Goal: Information Seeking & Learning: Find specific fact

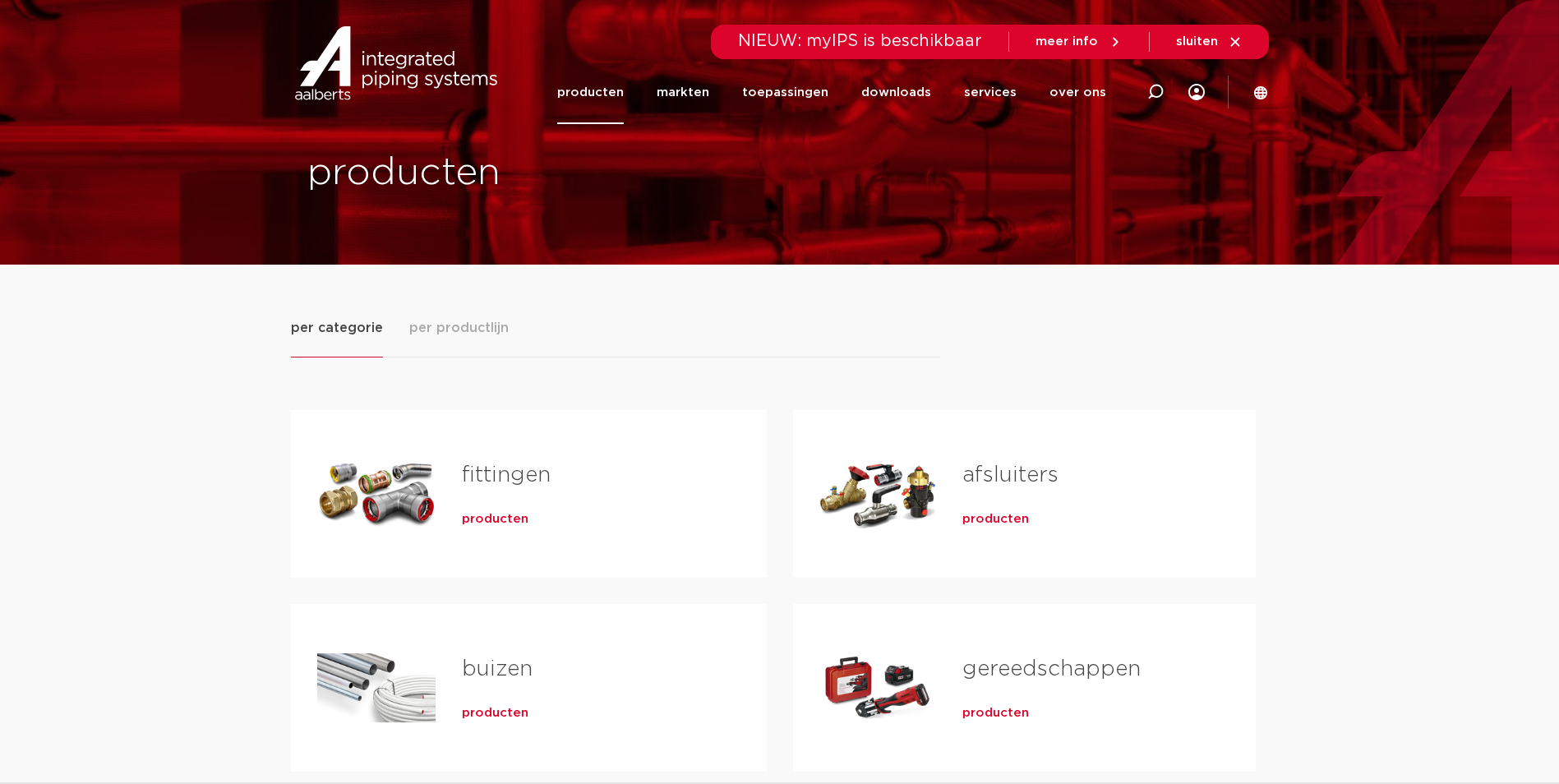
click at [472, 497] on h2 "fittingen" at bounding box center [588, 478] width 253 height 38
click at [488, 521] on span "producten" at bounding box center [495, 519] width 66 height 17
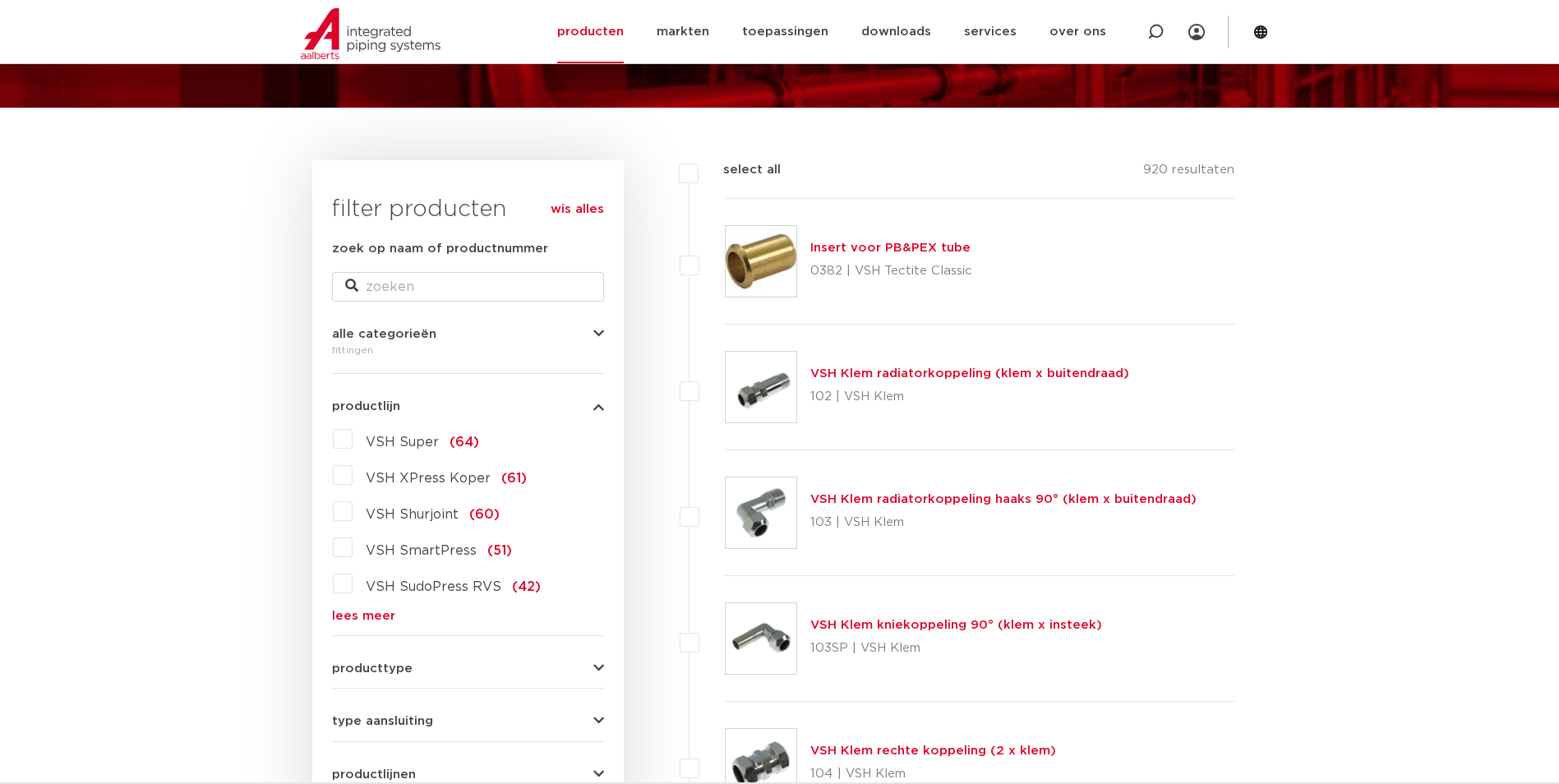
scroll to position [165, 0]
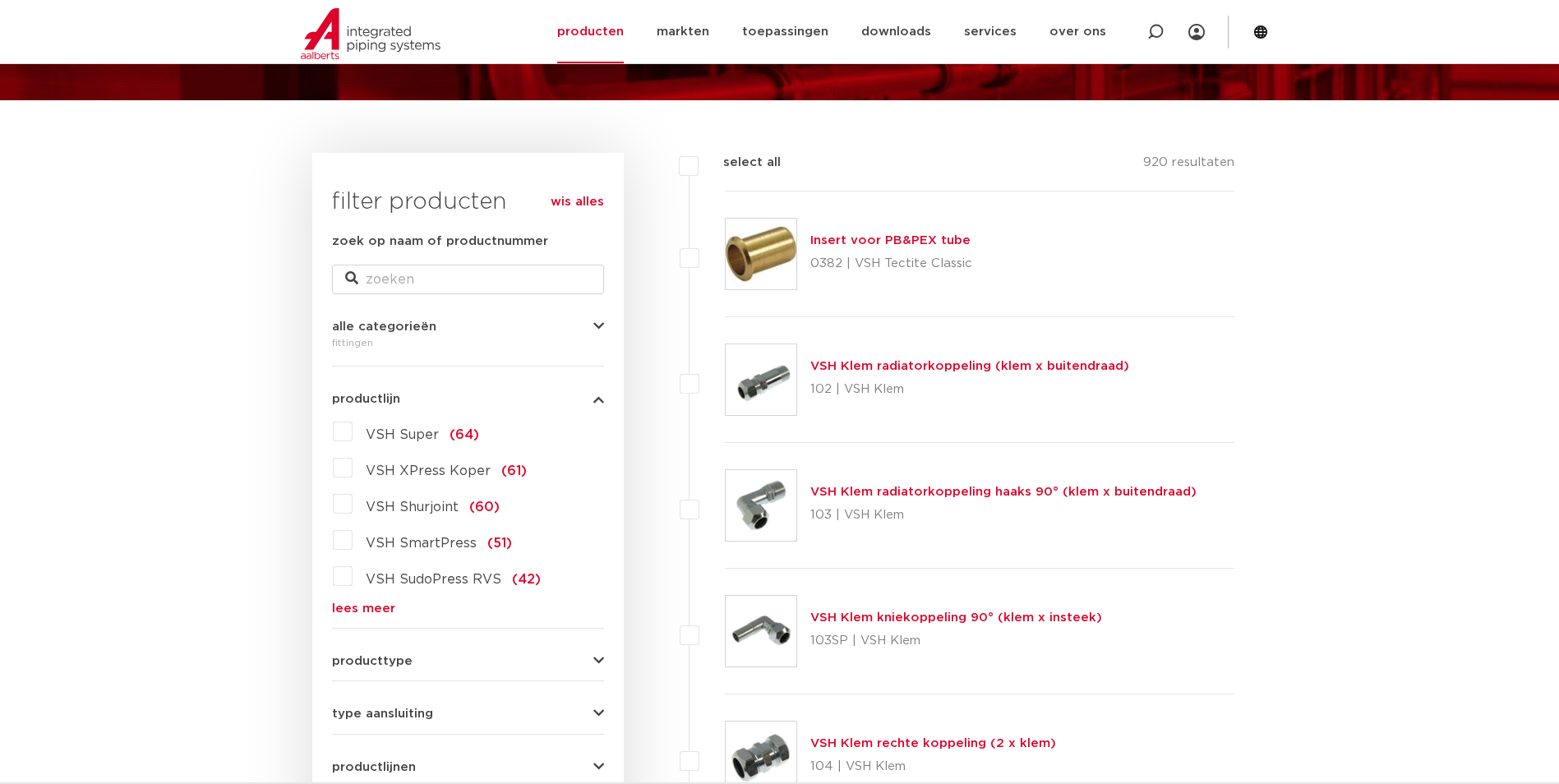
click at [414, 439] on span "VSH Super" at bounding box center [402, 434] width 74 height 13
click at [0, 0] on input "VSH Super (64)" at bounding box center [0, 0] width 0 height 0
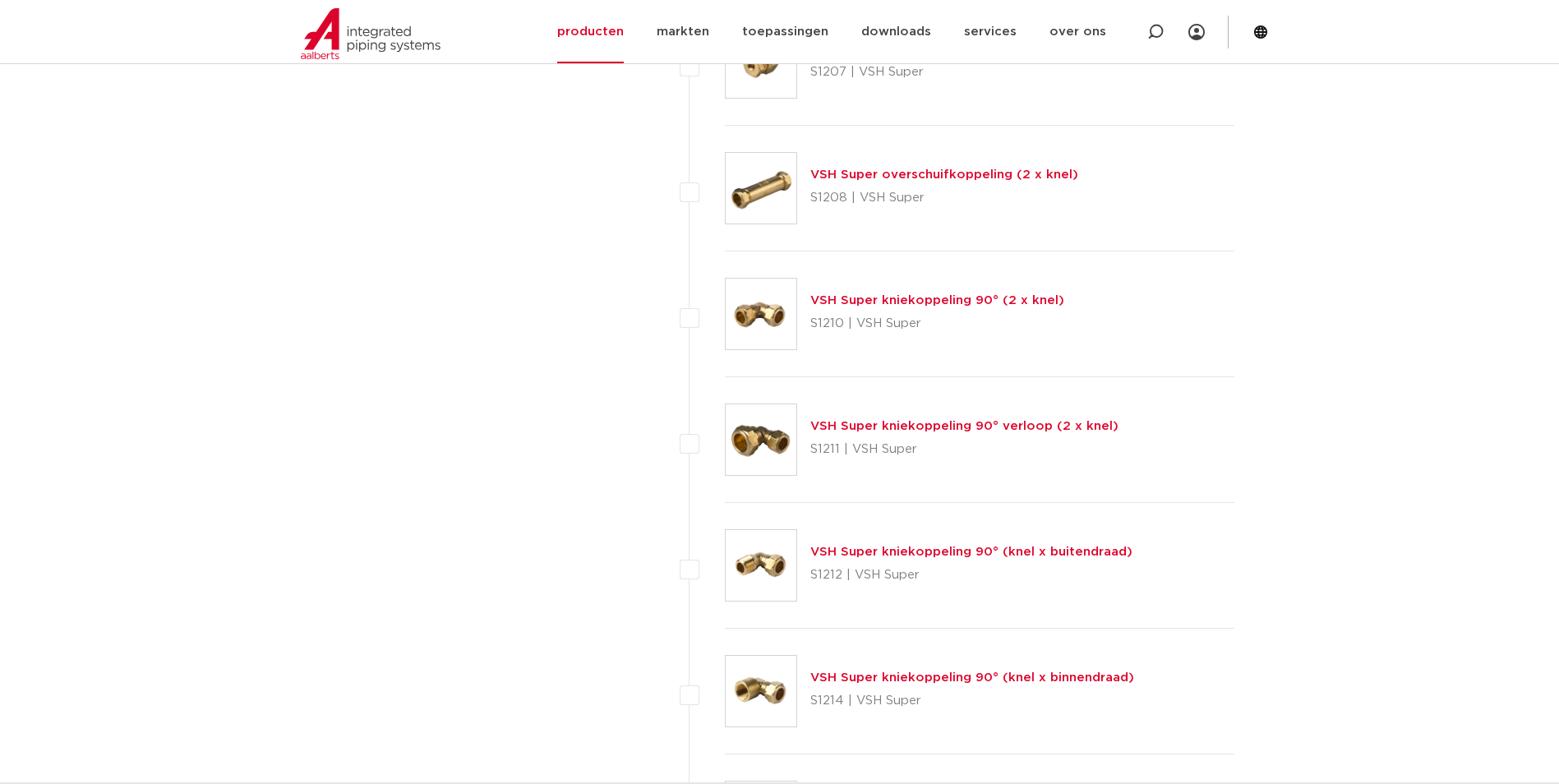
scroll to position [1397, 0]
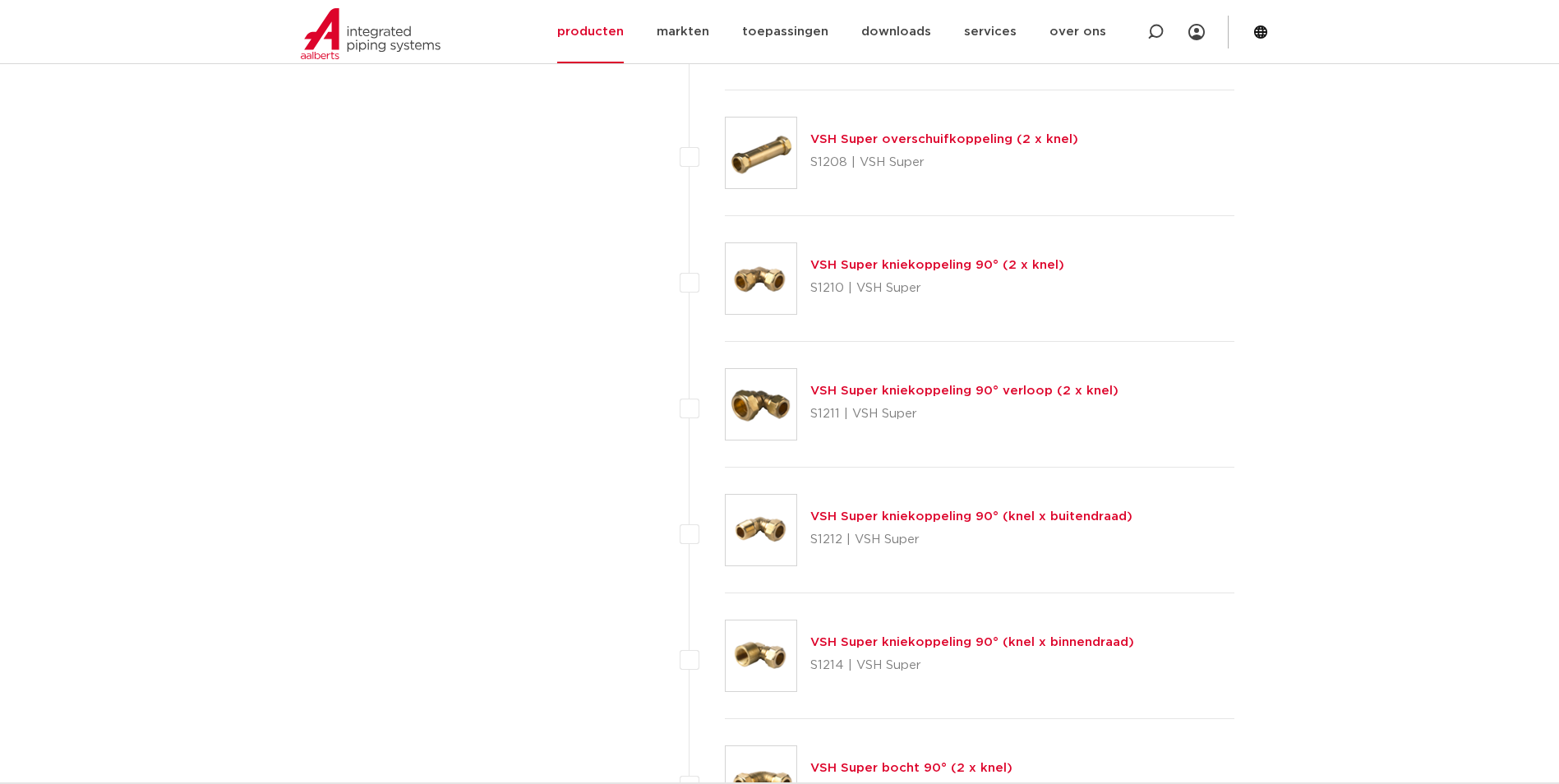
click at [861, 640] on link "VSH Super kniekoppeling 90° (knel x binnendraad)" at bounding box center [972, 642] width 323 height 12
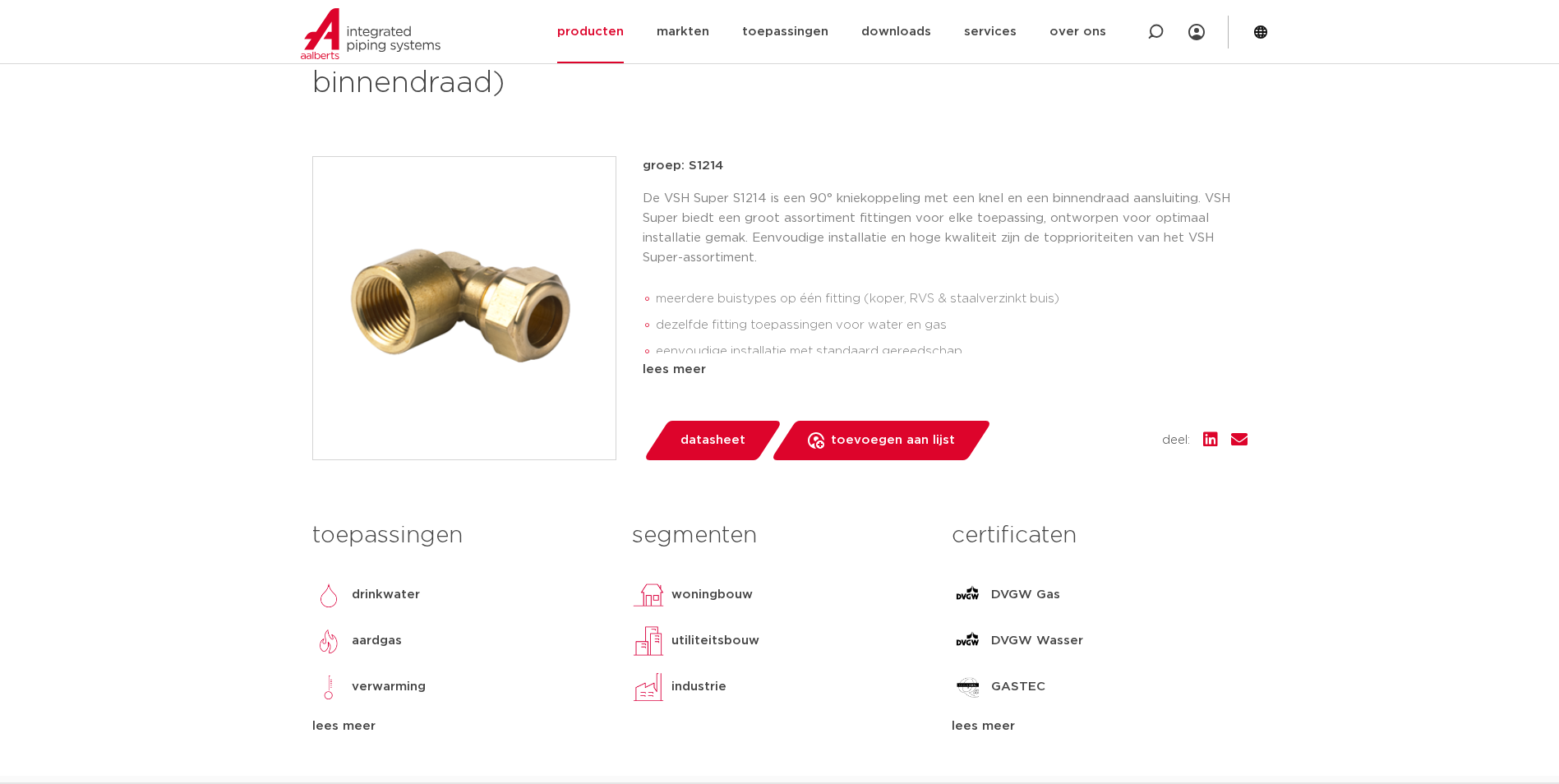
scroll to position [82, 0]
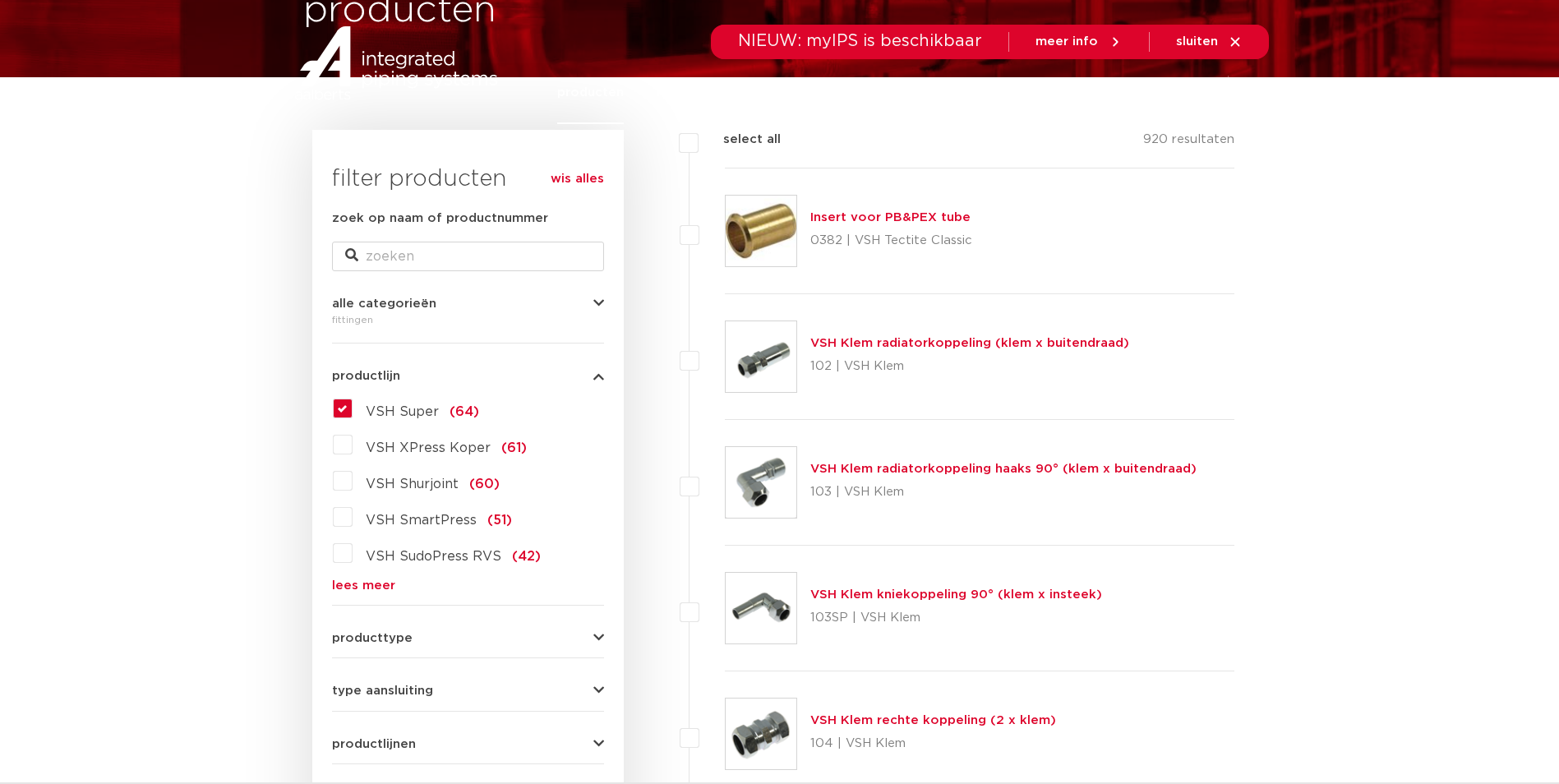
scroll to position [329, 0]
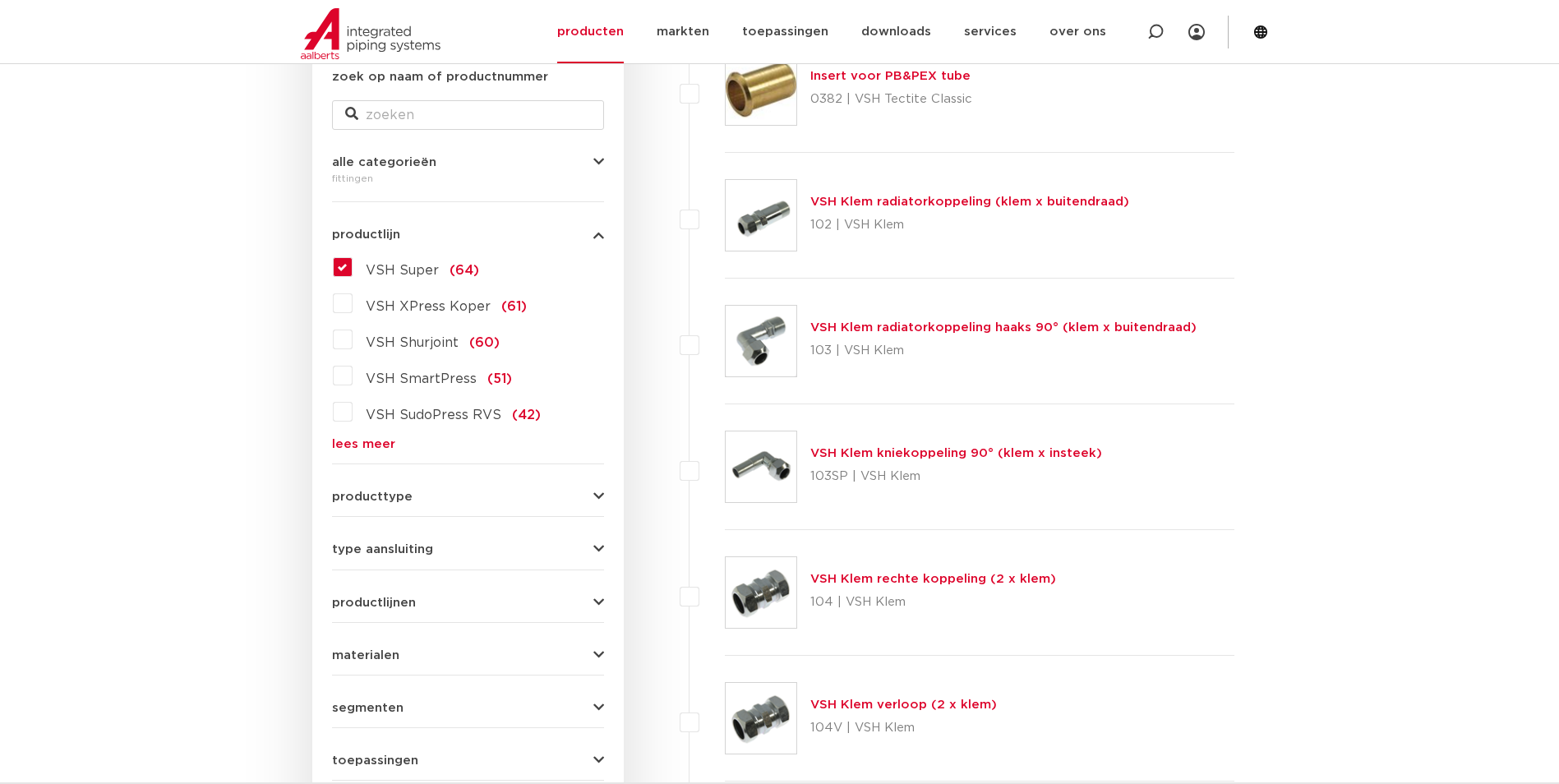
click at [382, 439] on link "lees meer" at bounding box center [468, 444] width 272 height 12
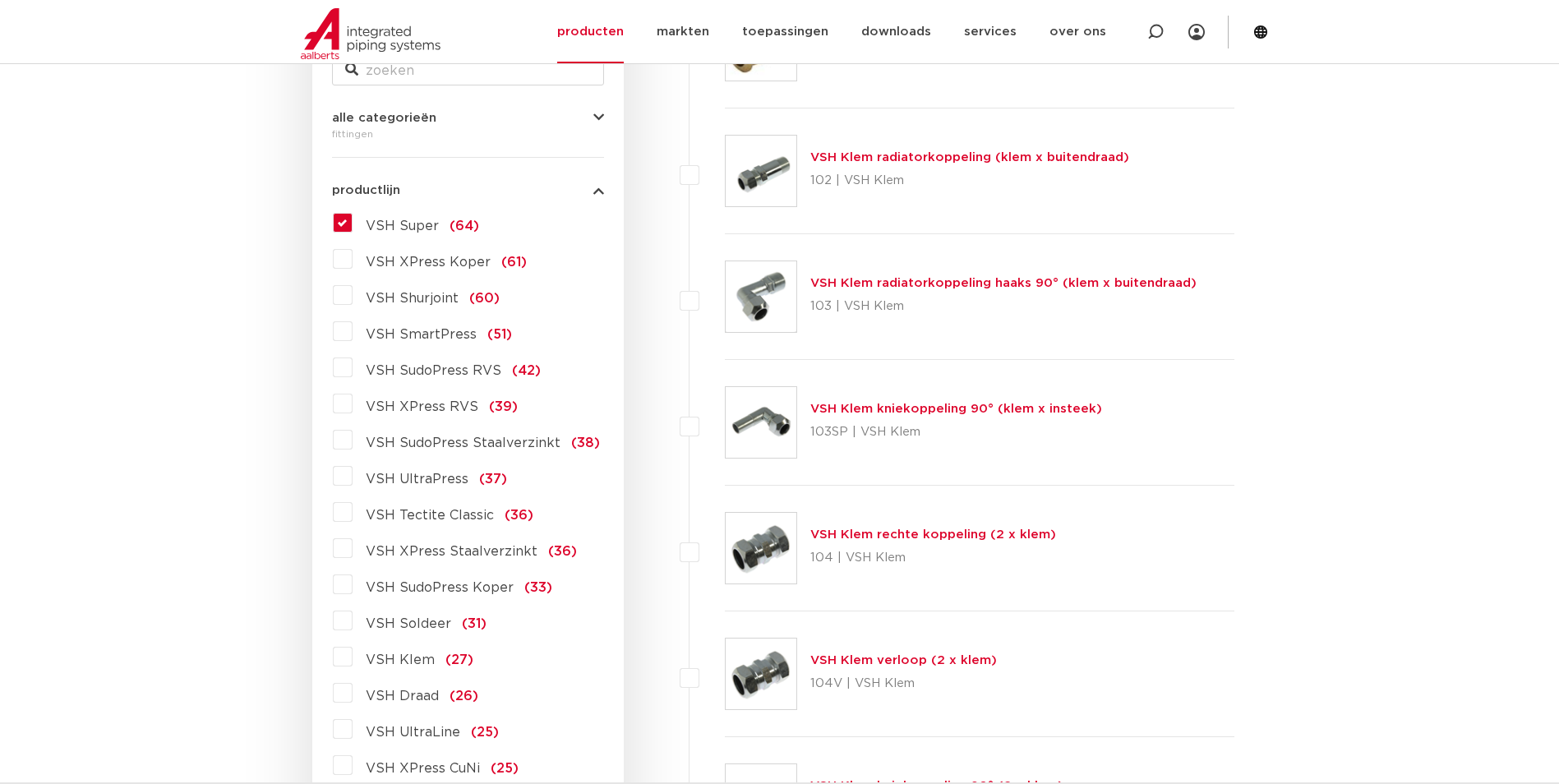
scroll to position [493, 0]
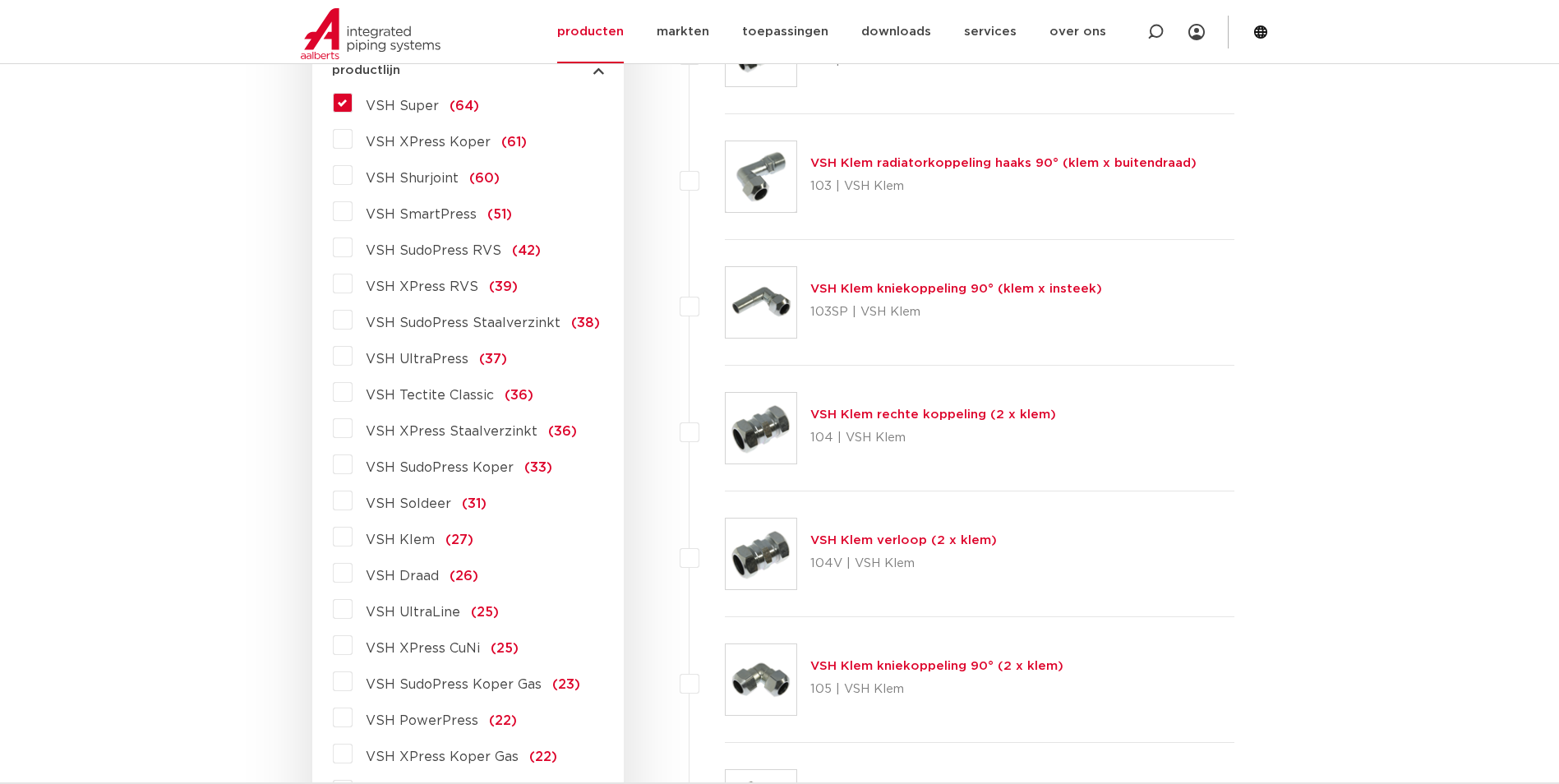
click at [410, 576] on span "VSH Draad" at bounding box center [402, 576] width 74 height 13
drag, startPoint x: 410, startPoint y: 576, endPoint x: 338, endPoint y: 569, distance: 72.3
click at [353, 564] on label "VSH Draad (26)" at bounding box center [416, 573] width 126 height 27
click at [0, 0] on input "VSH Draad (26)" at bounding box center [0, 0] width 0 height 0
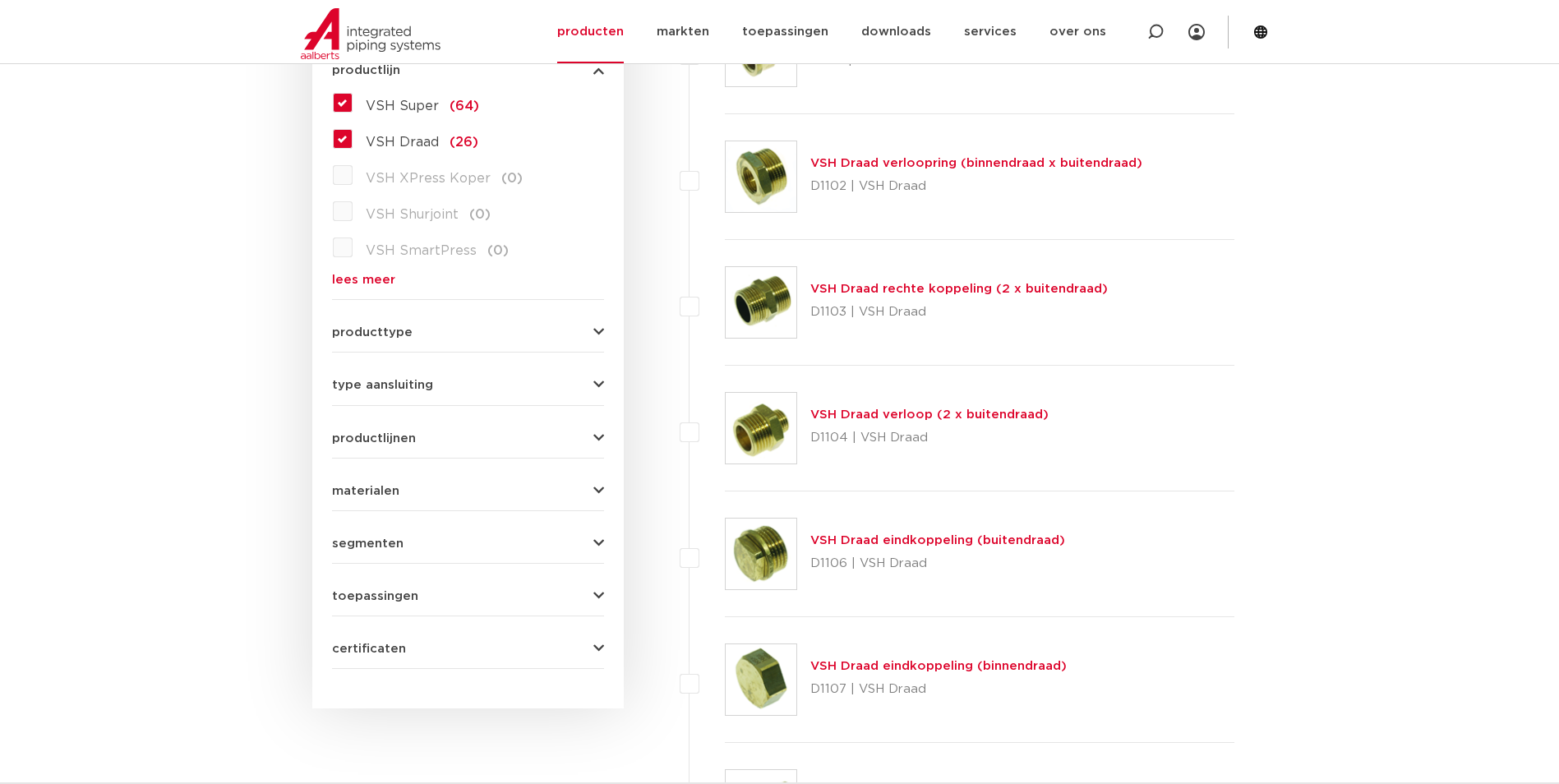
scroll to position [411, 0]
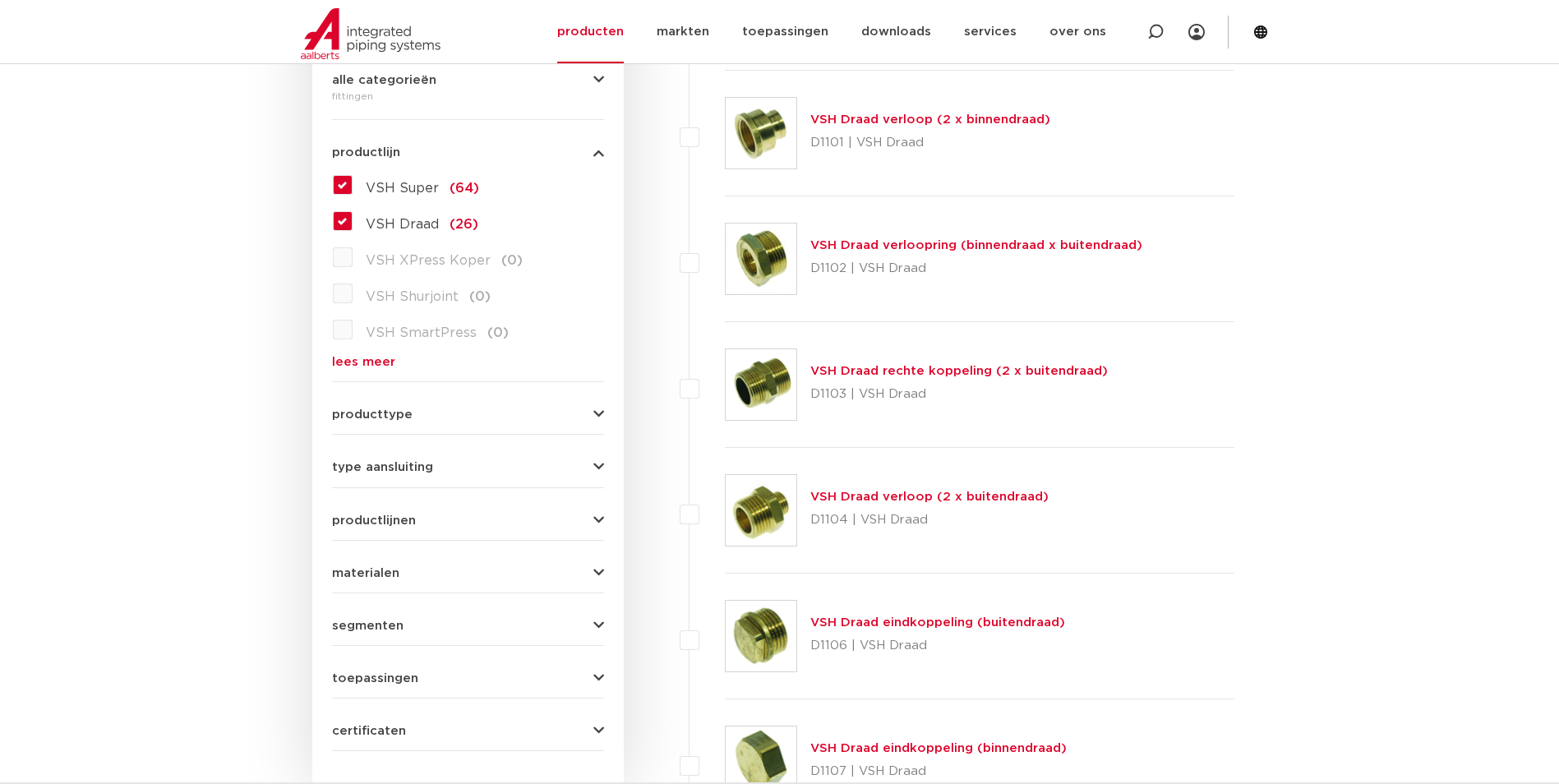
click at [970, 495] on link "VSH Draad verloop (2 x buitendraad)" at bounding box center [930, 497] width 238 height 12
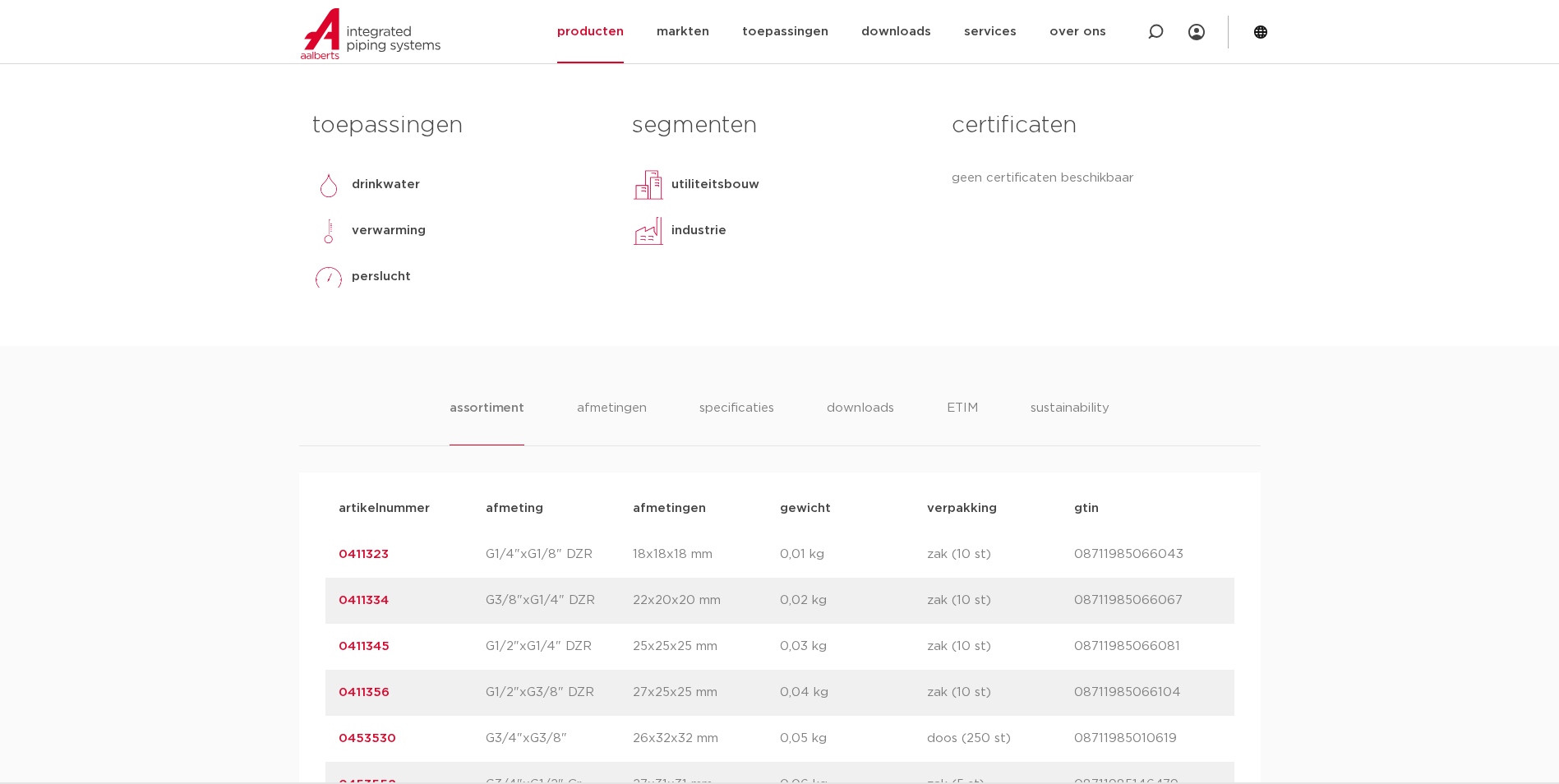
scroll to position [904, 0]
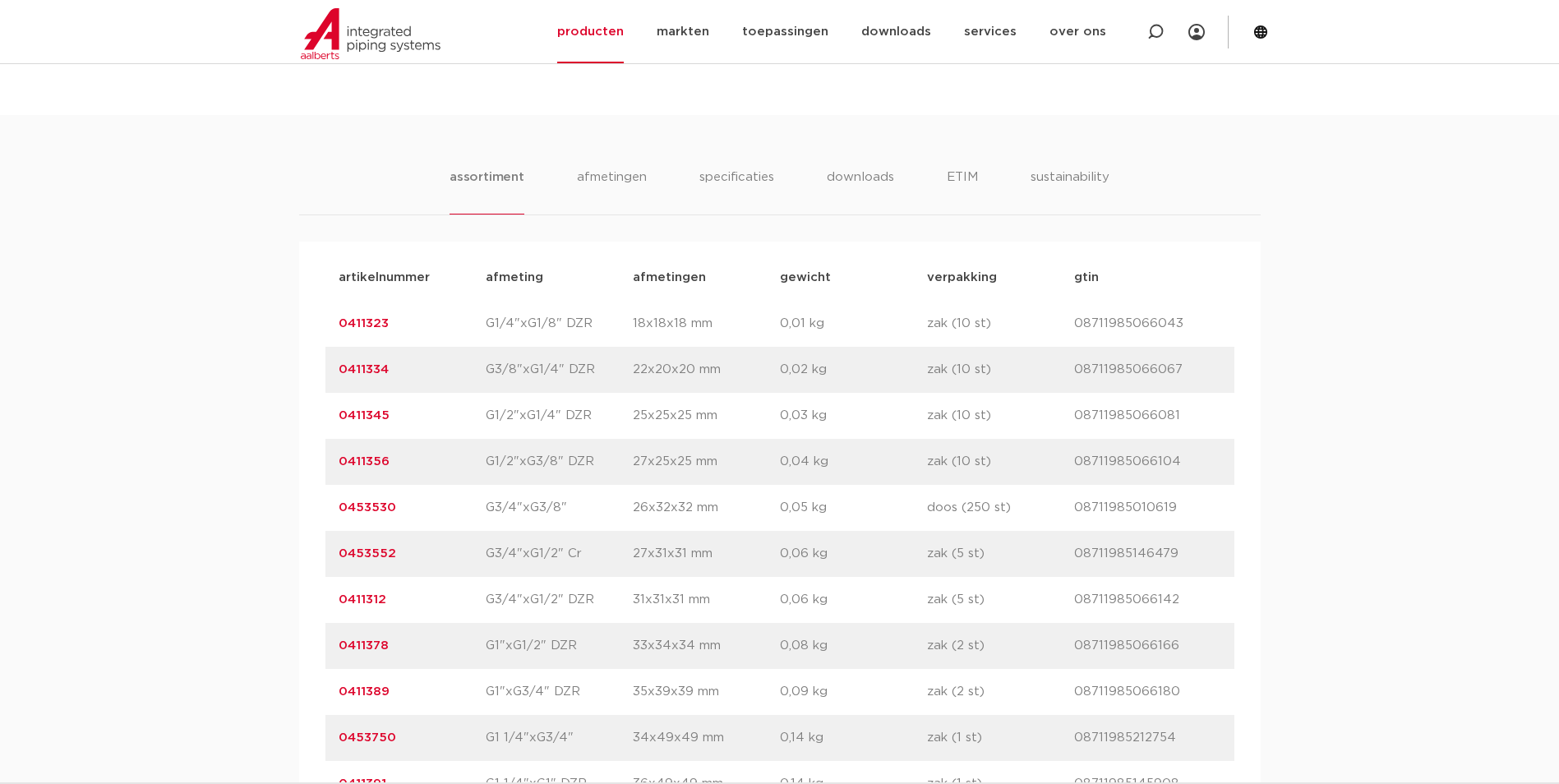
drag, startPoint x: 396, startPoint y: 601, endPoint x: 335, endPoint y: 602, distance: 61.0
click at [335, 602] on div "artikelnummer 0411312 afmeting G3/4"xG1/2" DZR [GEOGRAPHIC_DATA] 31x31x31 mm ge…" at bounding box center [780, 600] width 909 height 46
drag, startPoint x: 335, startPoint y: 602, endPoint x: 358, endPoint y: 598, distance: 23.3
copy link "0411312"
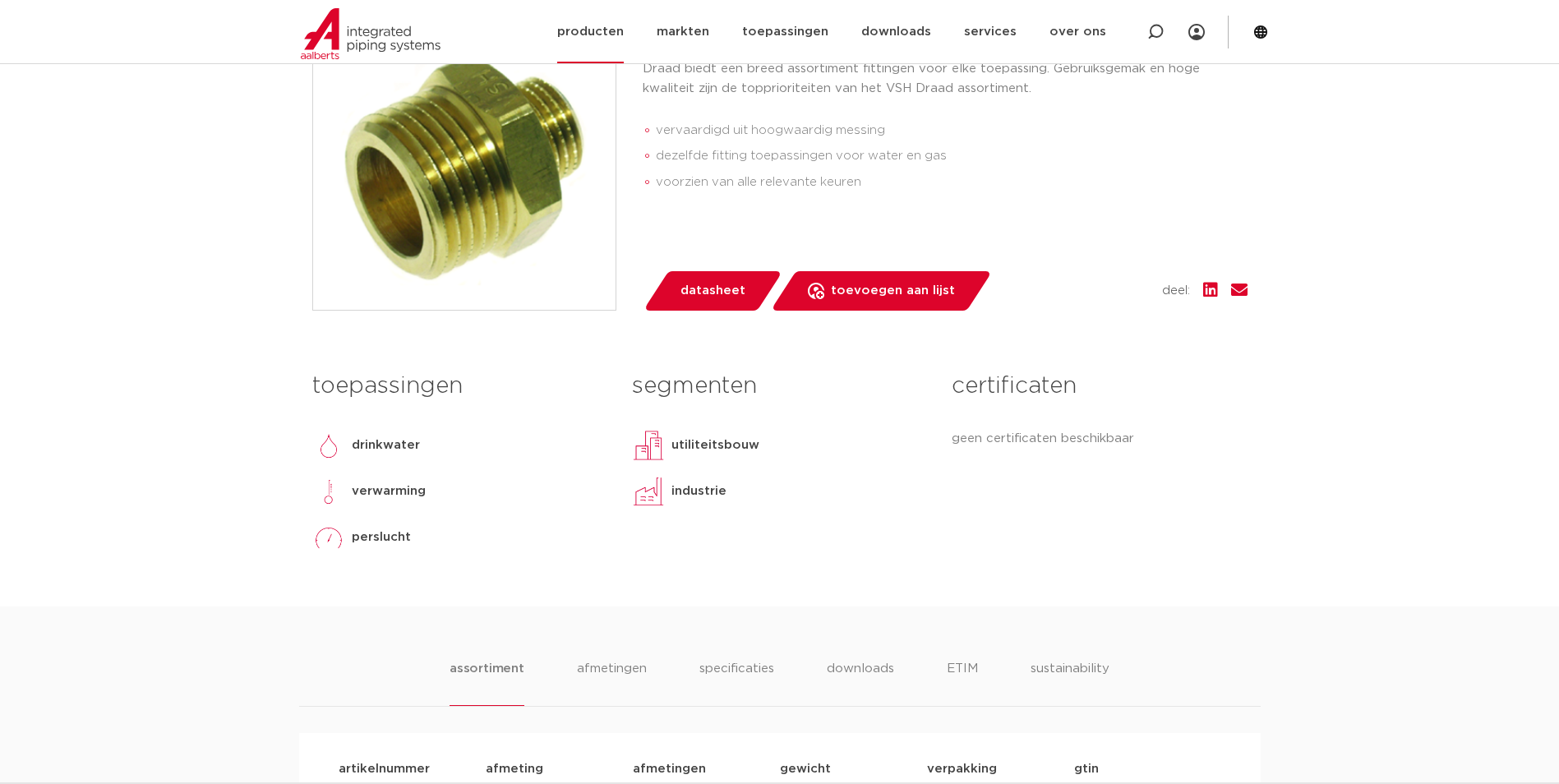
scroll to position [411, 0]
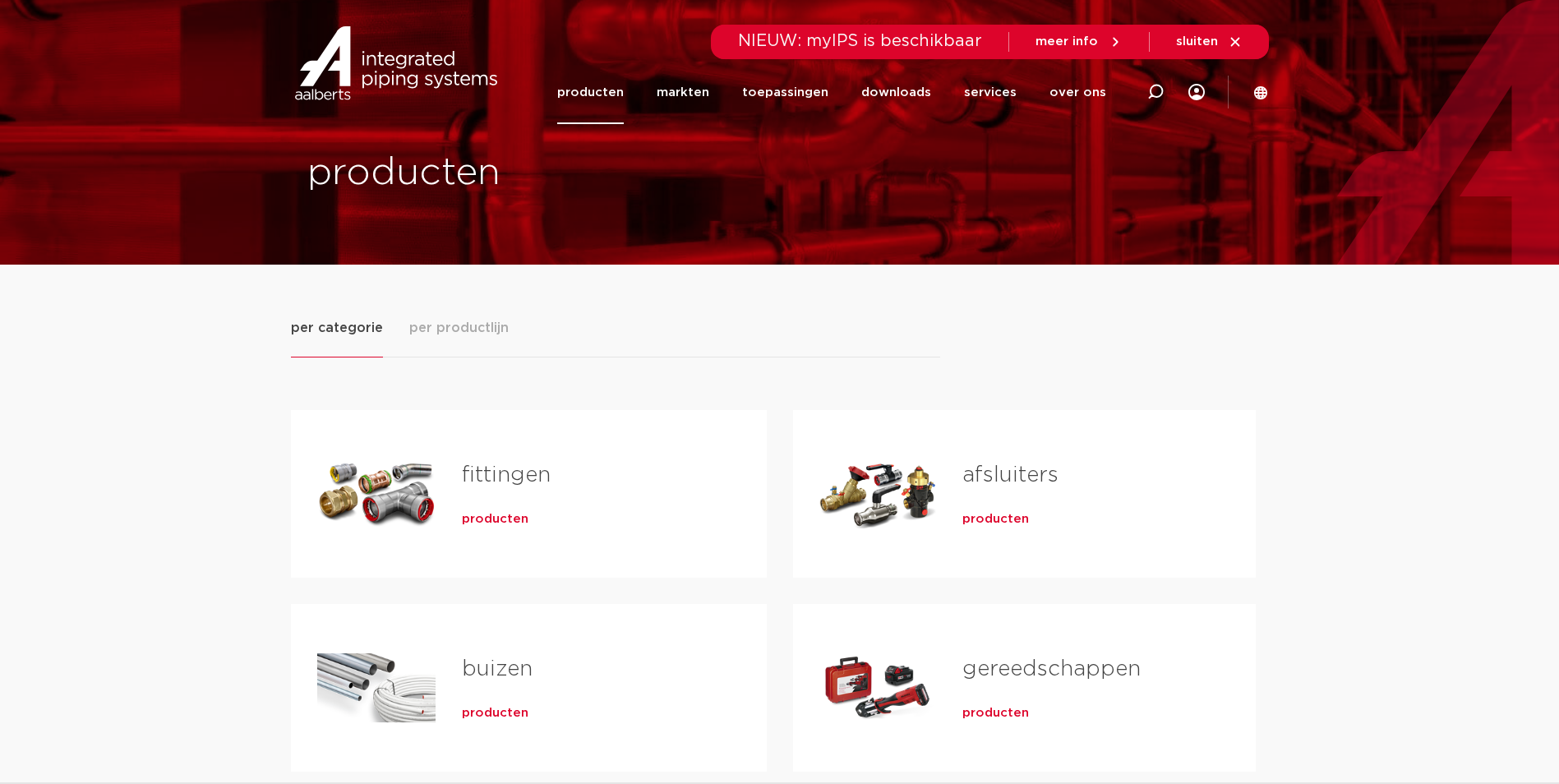
click at [512, 518] on span "producten" at bounding box center [495, 519] width 66 height 17
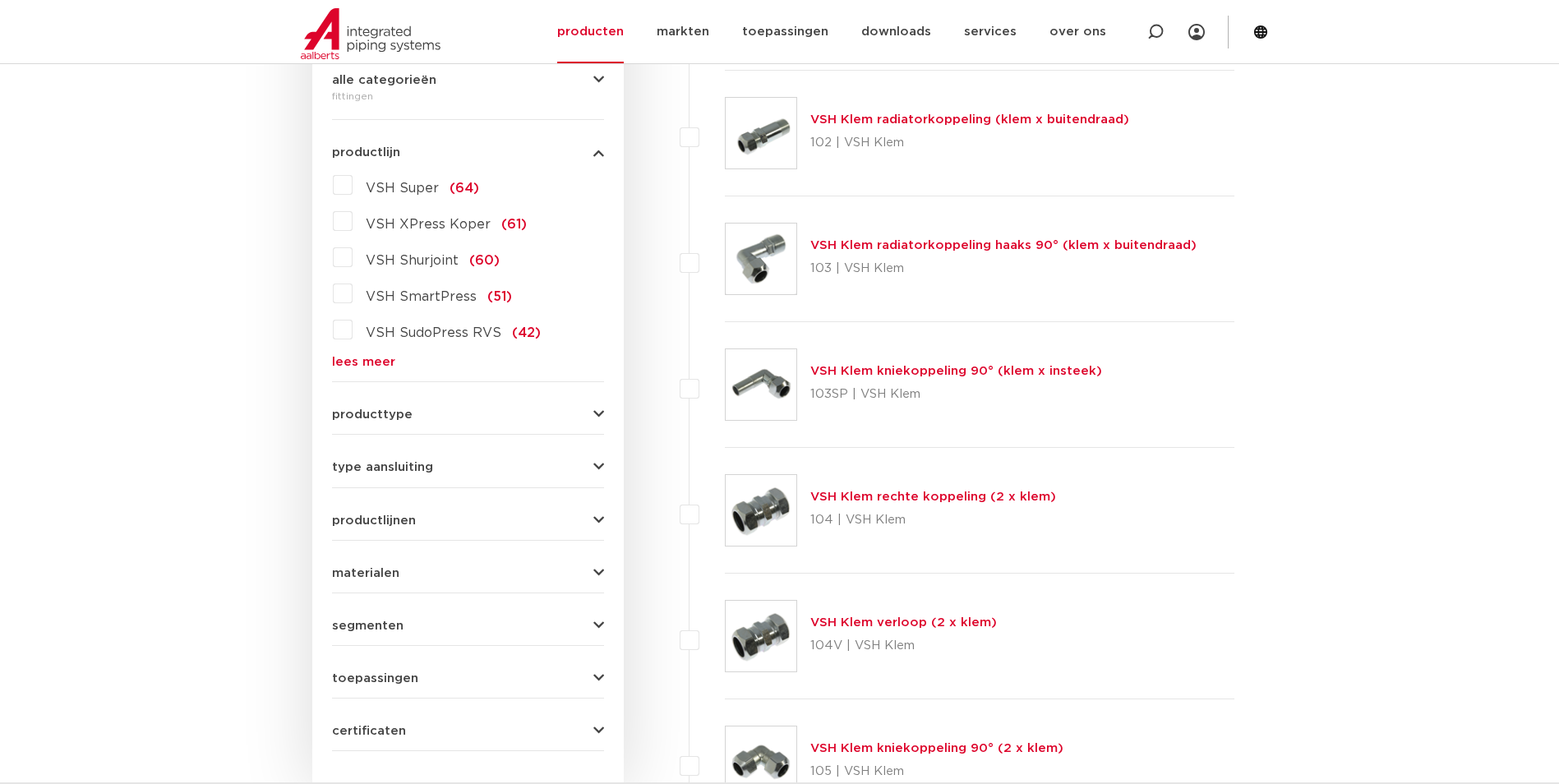
click at [416, 190] on span "VSH Super" at bounding box center [402, 188] width 74 height 13
click at [0, 0] on input "VSH Super (64)" at bounding box center [0, 0] width 0 height 0
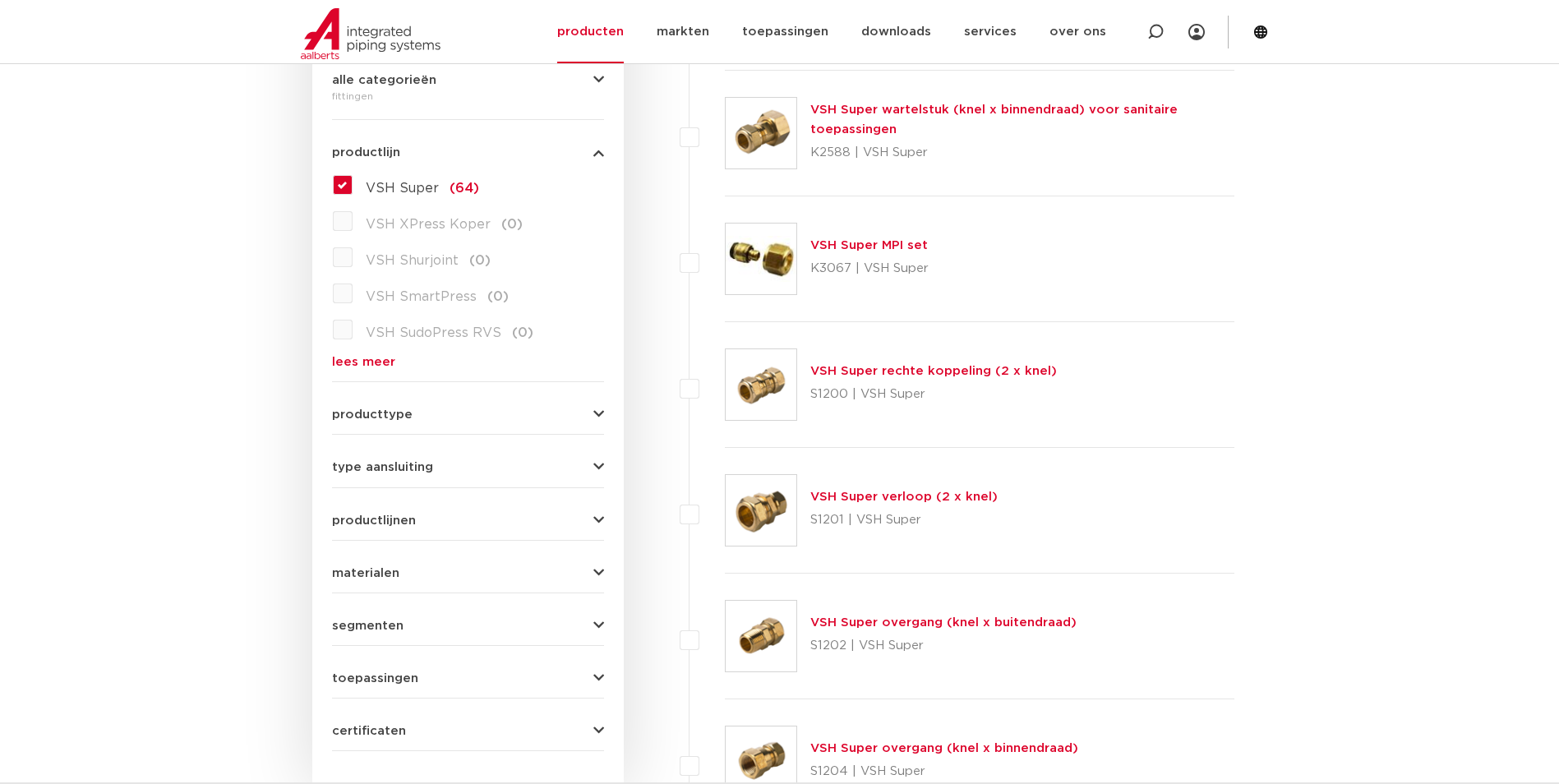
scroll to position [657, 0]
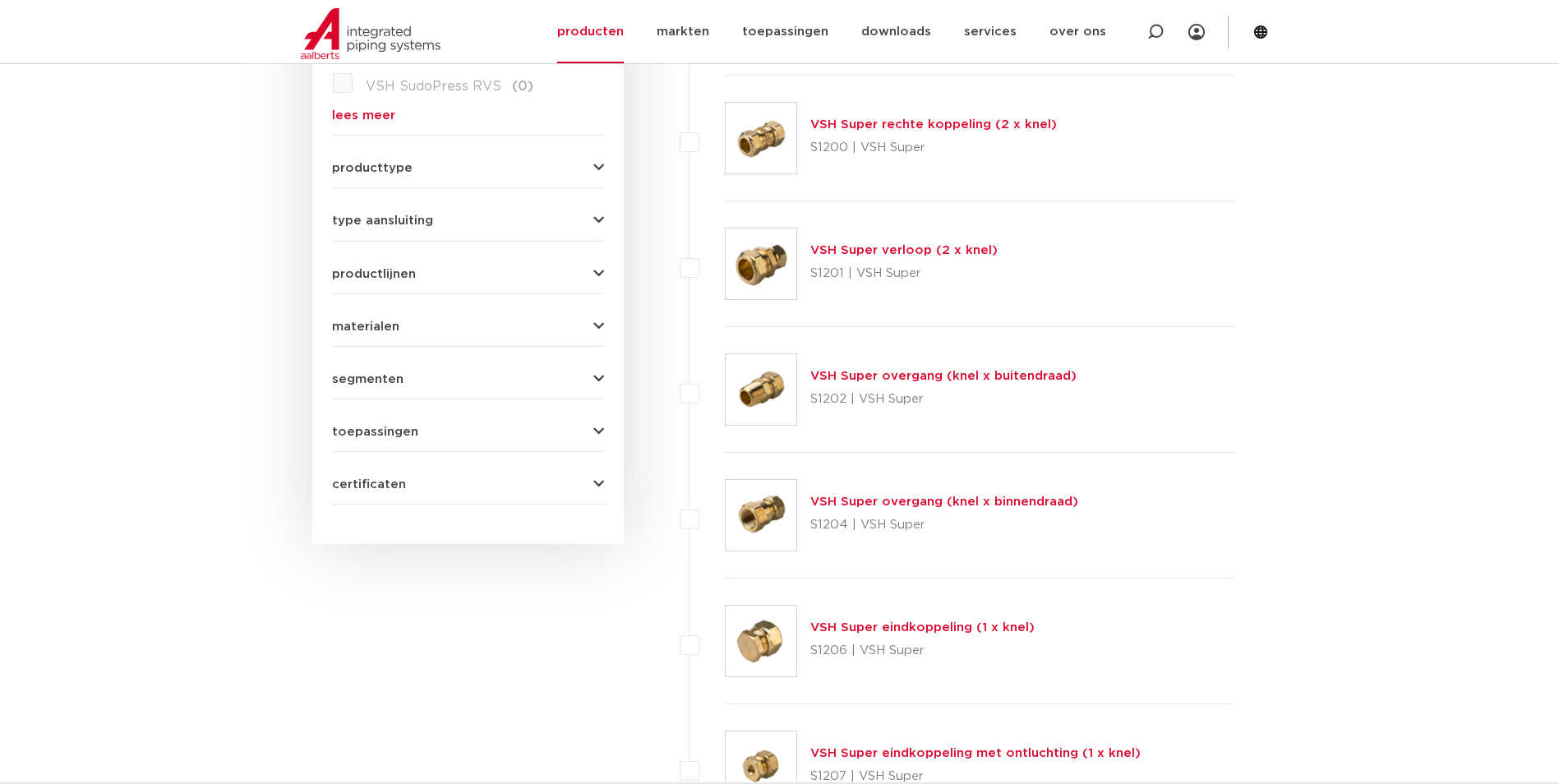
click at [879, 503] on link "VSH Super overgang (knel x binnendraad)" at bounding box center [945, 501] width 268 height 12
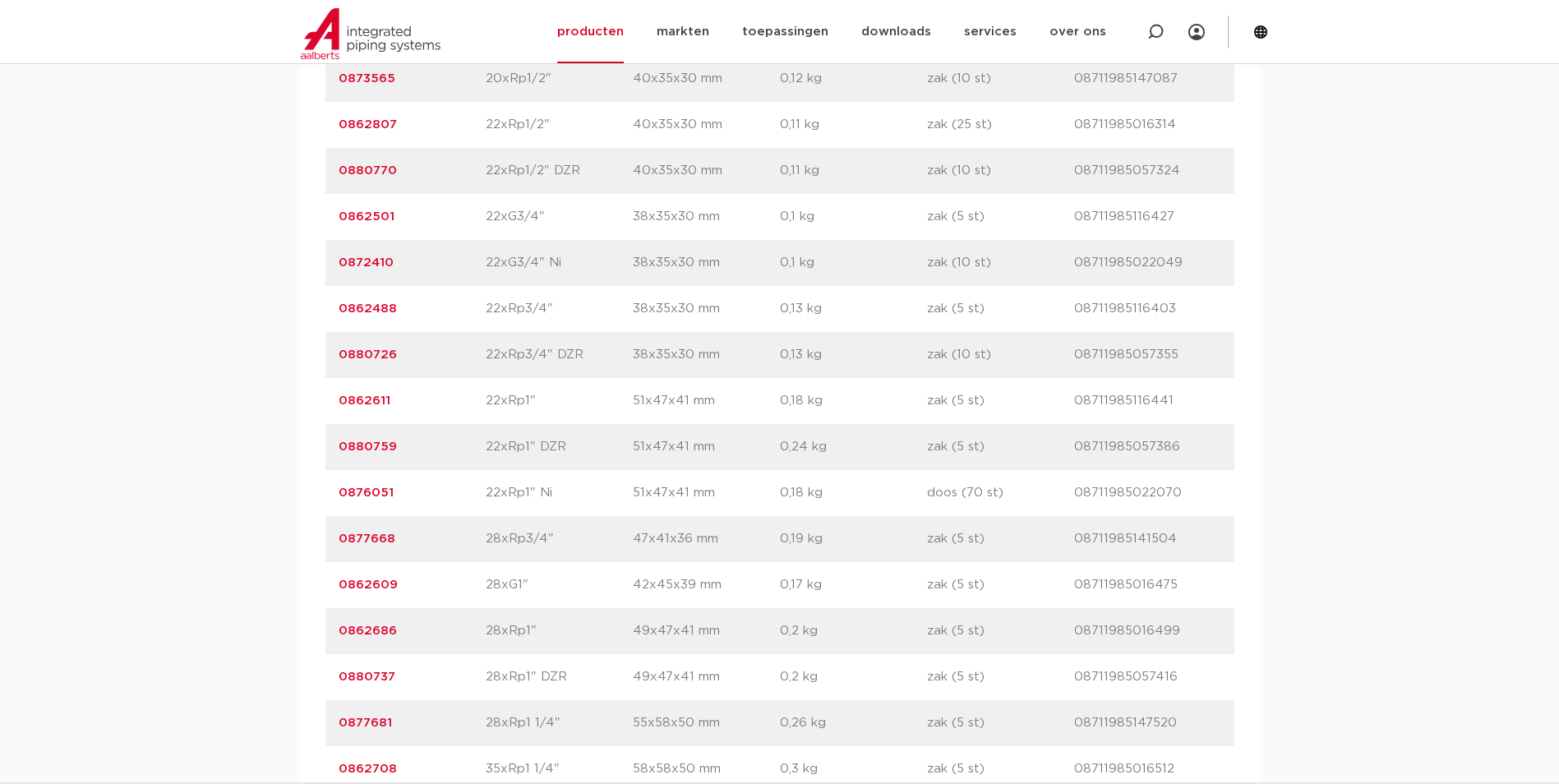
scroll to position [2629, 0]
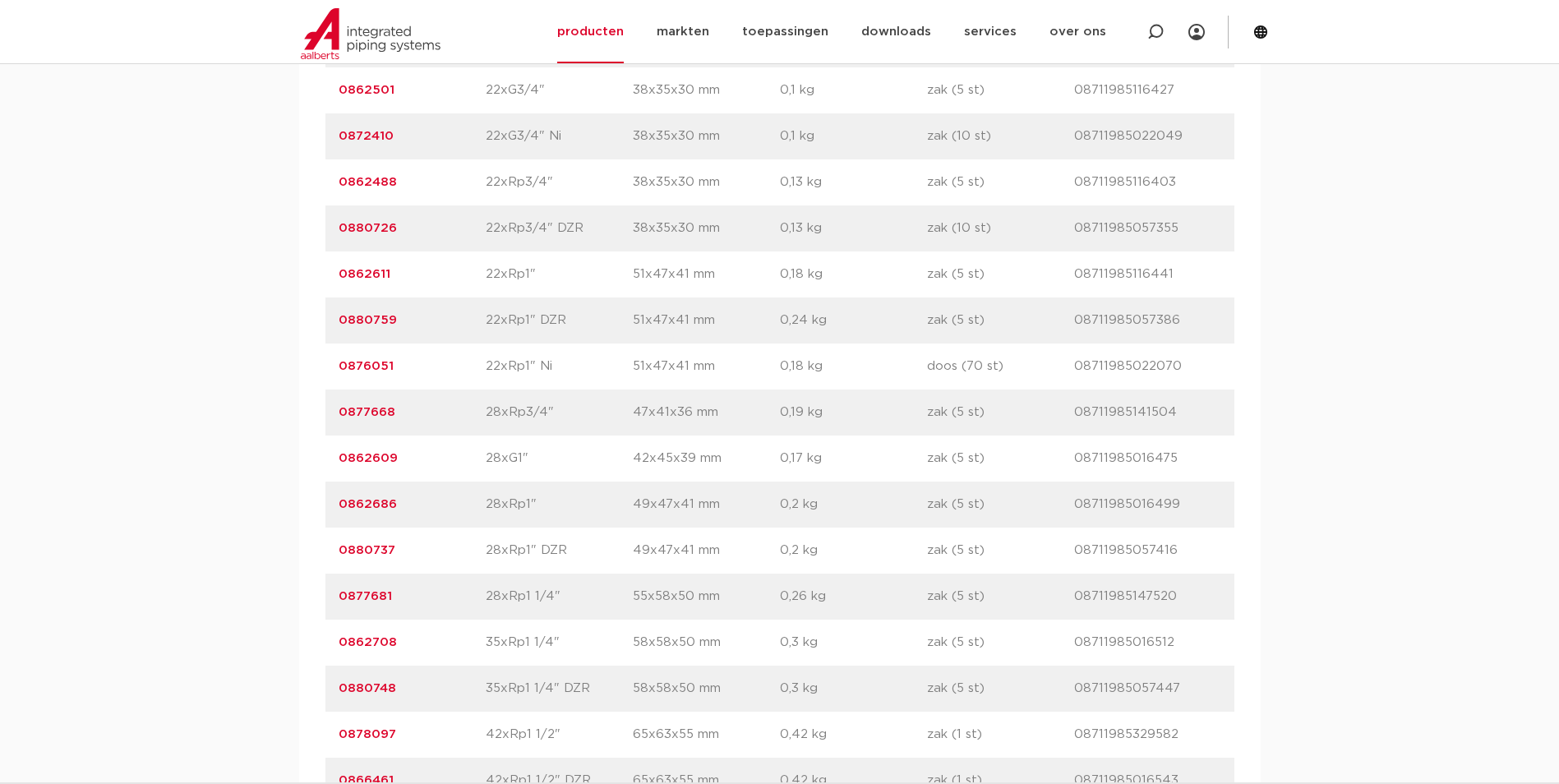
drag, startPoint x: 395, startPoint y: 413, endPoint x: 333, endPoint y: 412, distance: 62.0
click at [333, 412] on div "artikelnummer 0877668 afmeting 28xRp3/4" afmetingen 47x41x36 mm gewicht 0,19 kg…" at bounding box center [780, 413] width 909 height 46
drag, startPoint x: 333, startPoint y: 412, endPoint x: 348, endPoint y: 409, distance: 15.3
copy link "0877668"
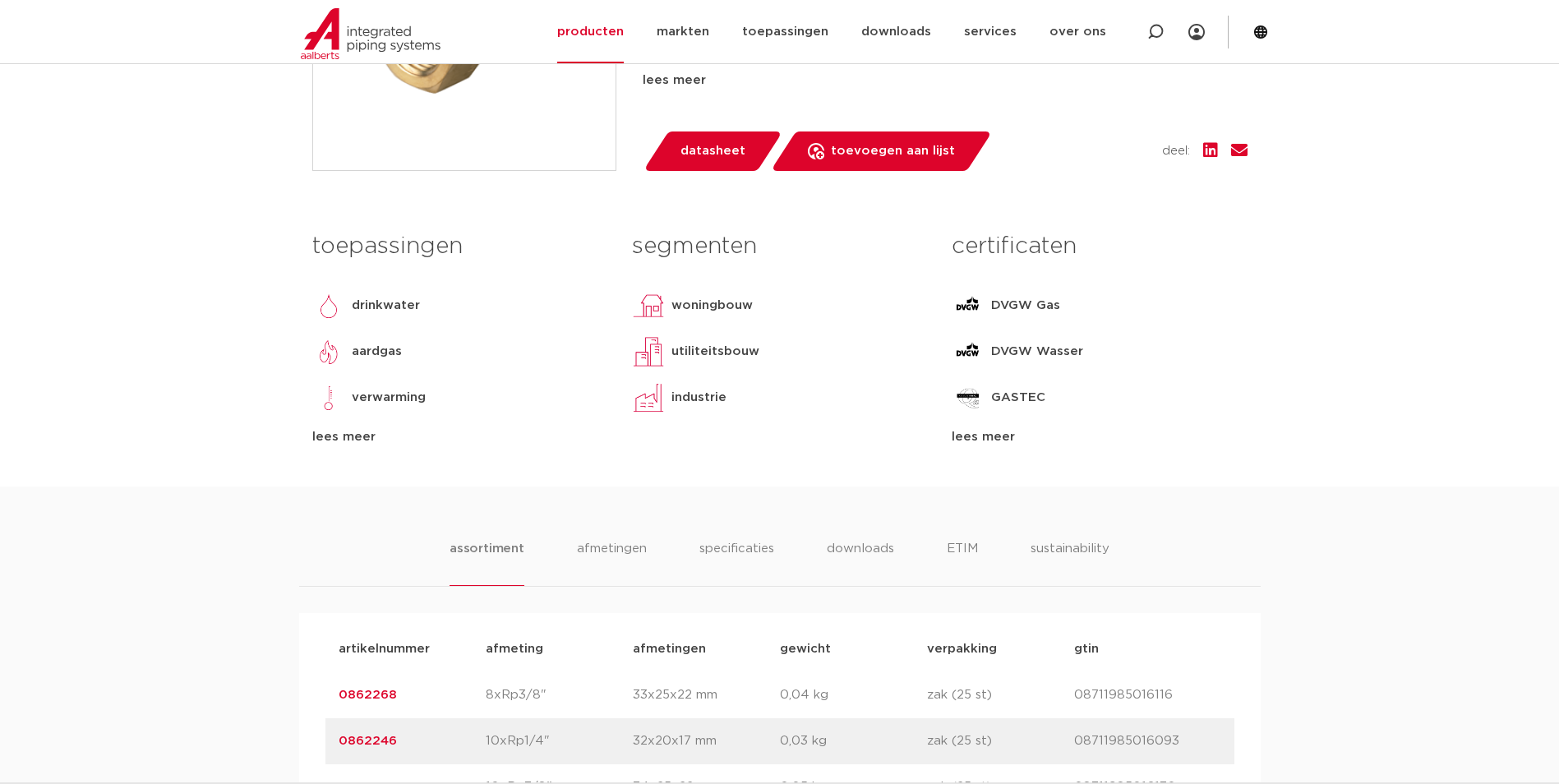
scroll to position [329, 0]
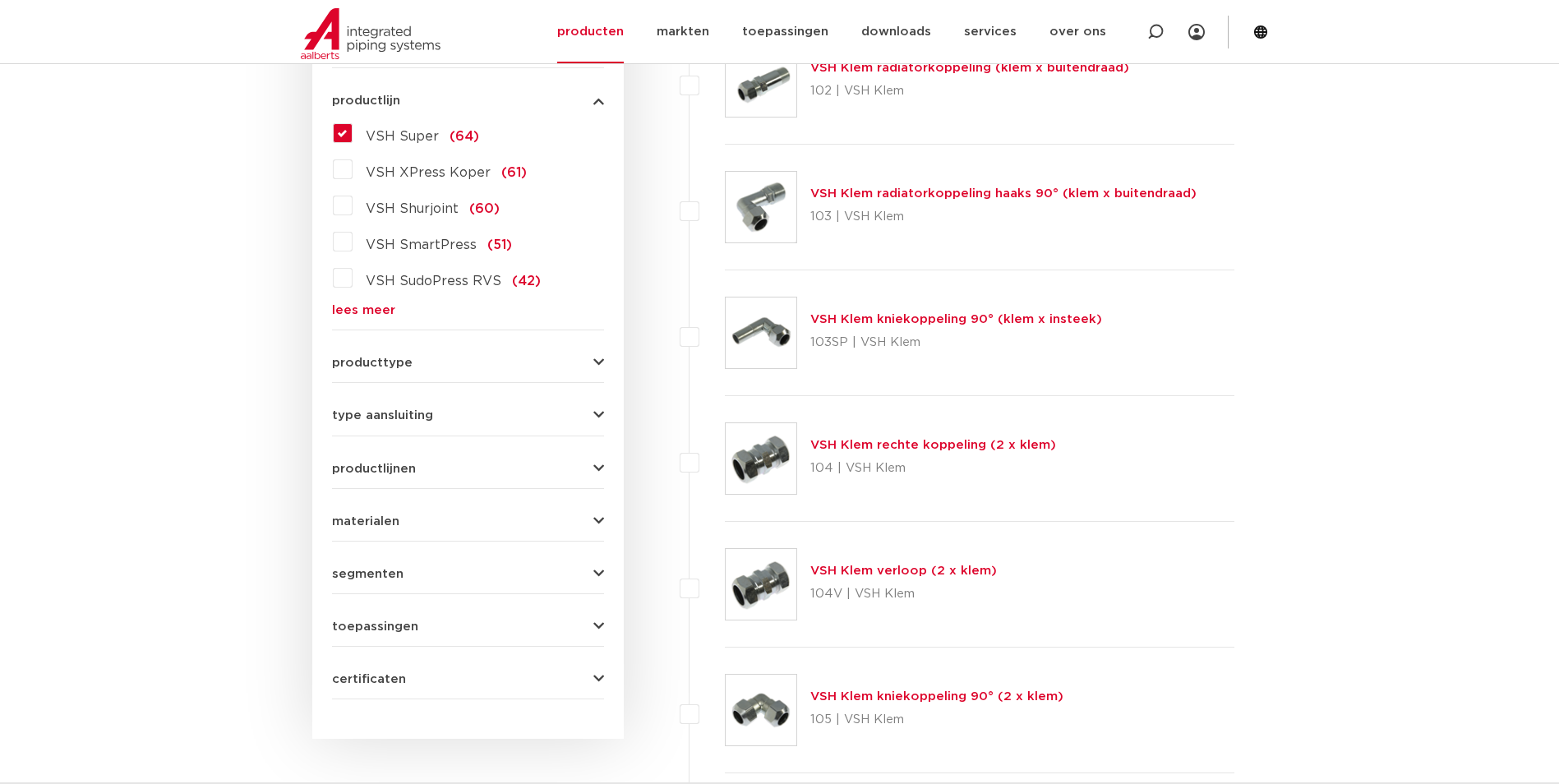
scroll to position [329, 0]
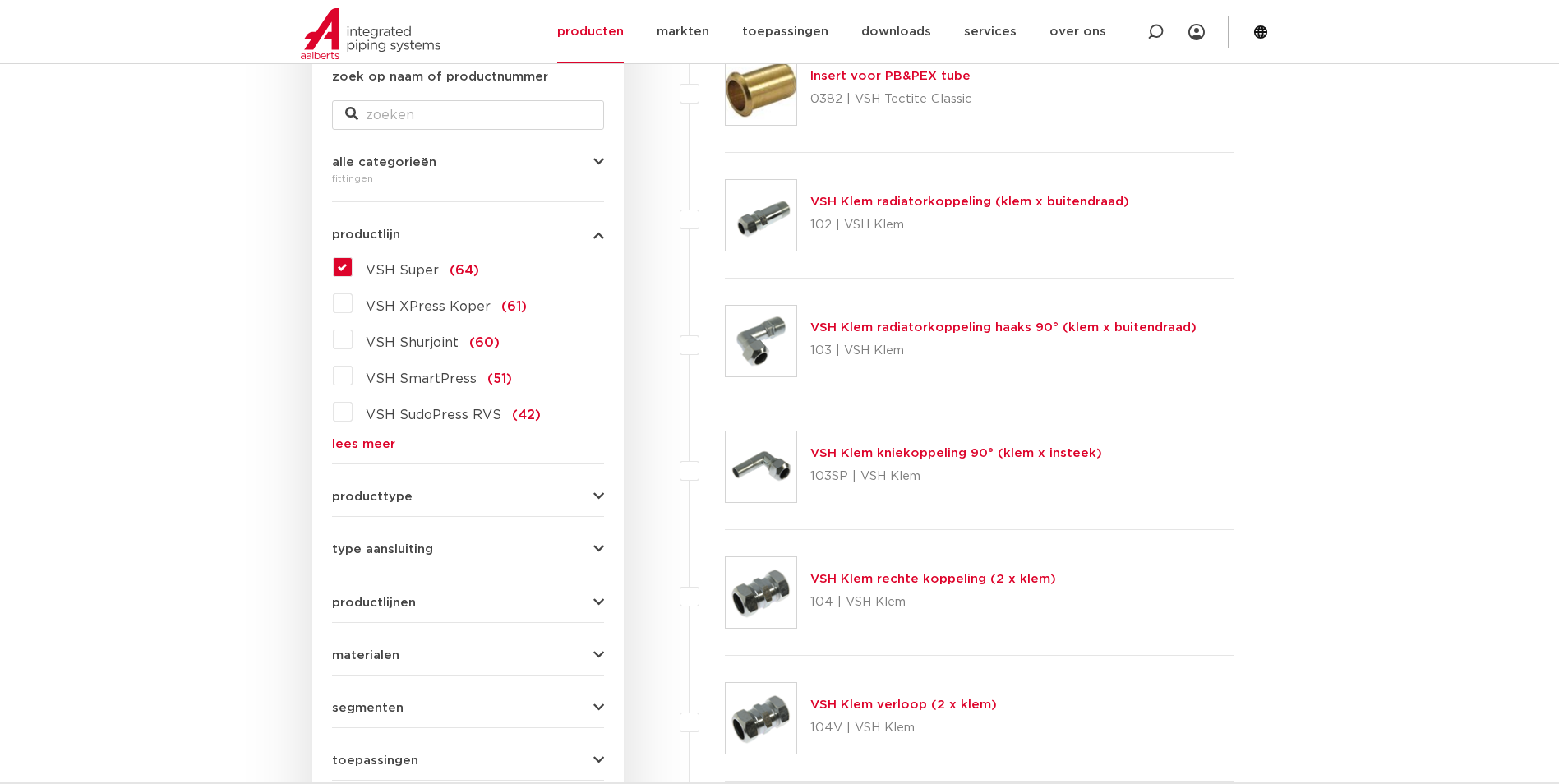
click at [389, 310] on span "VSH XPress Koper" at bounding box center [428, 307] width 125 height 13
click at [0, 0] on input "VSH XPress Koper (61)" at bounding box center [0, 0] width 0 height 0
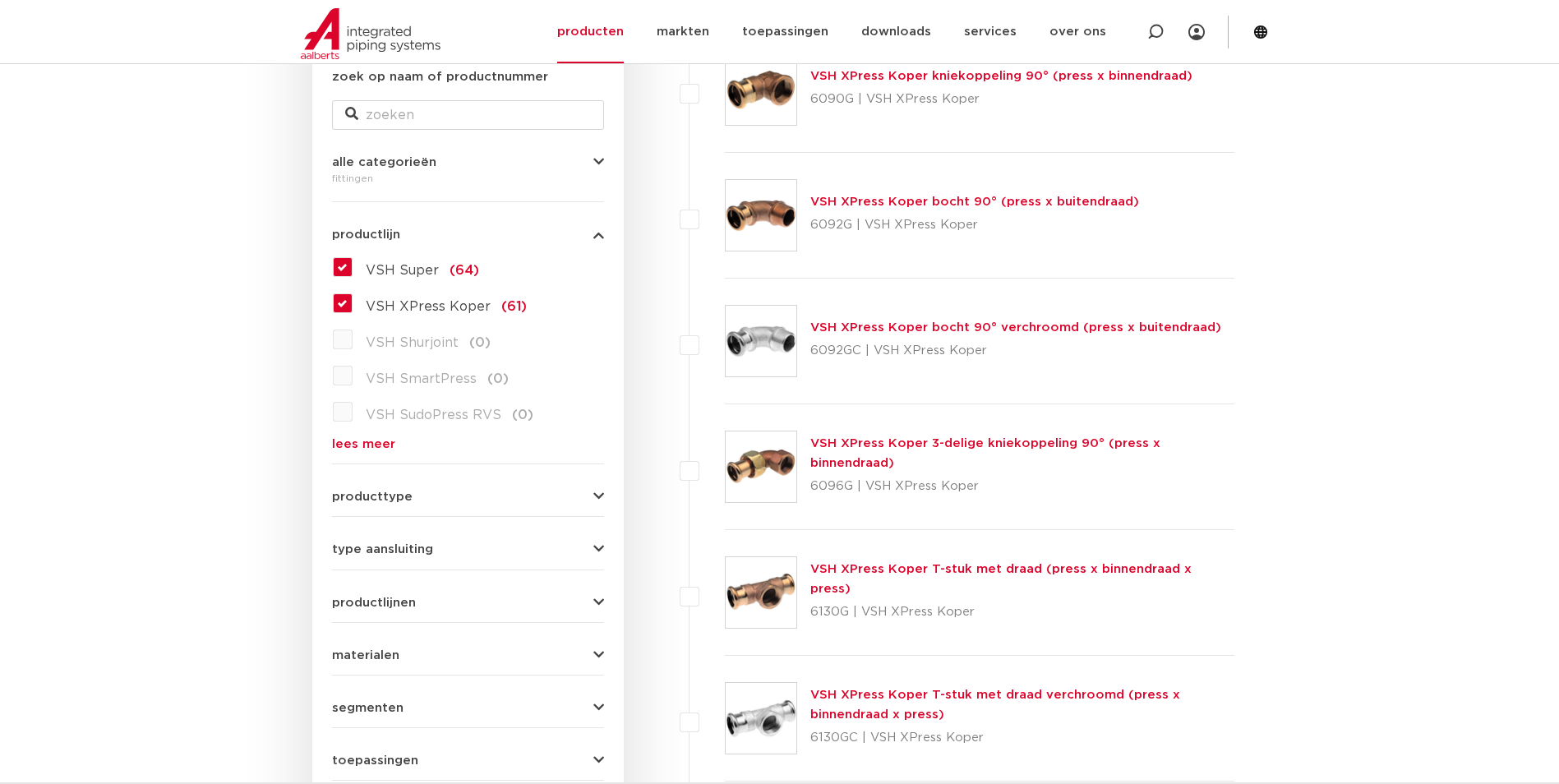
click at [353, 299] on label "VSH XPress Koper (61)" at bounding box center [440, 303] width 175 height 27
click at [0, 0] on input "VSH XPress Koper (61)" at bounding box center [0, 0] width 0 height 0
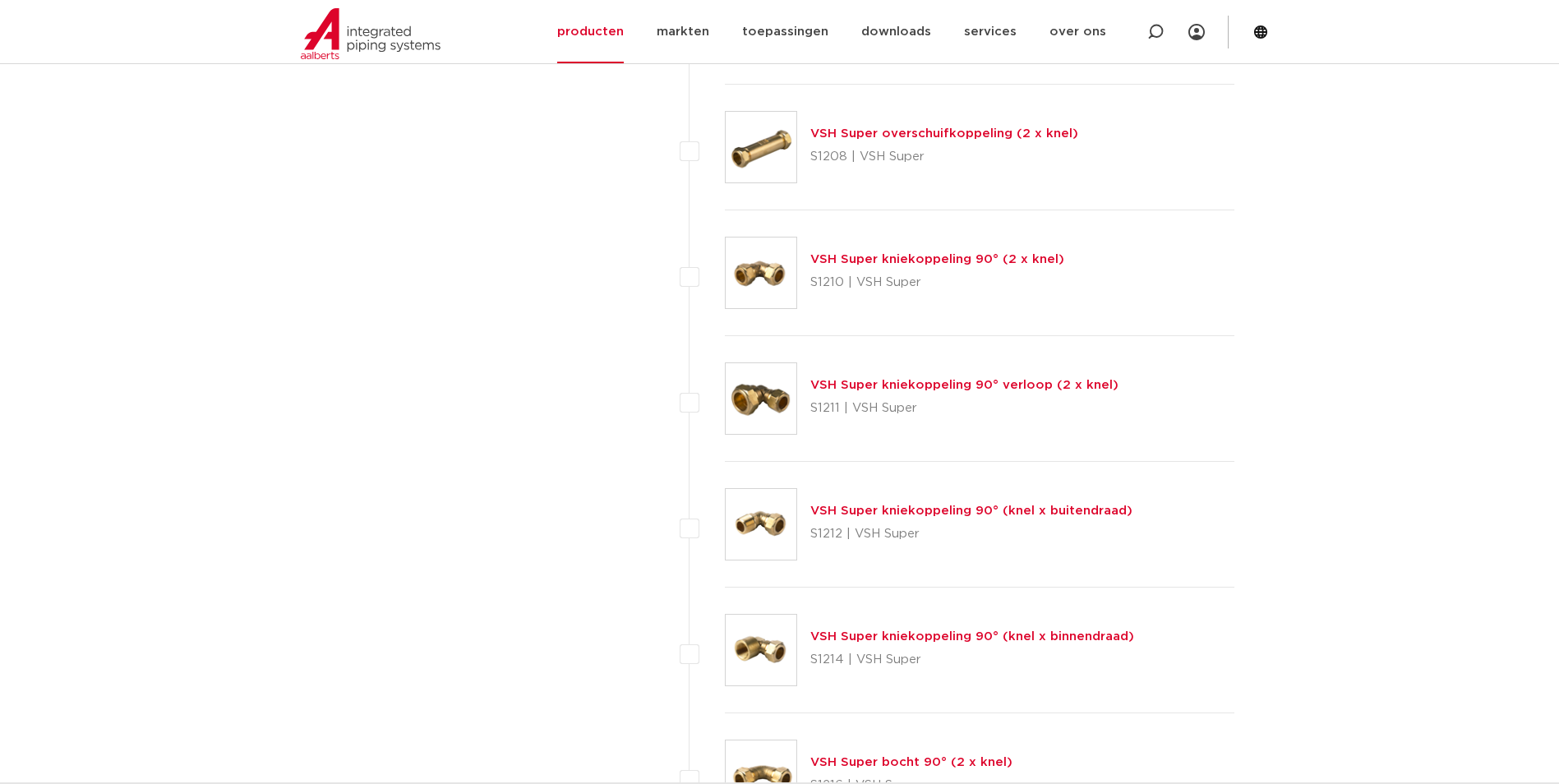
scroll to position [1479, 0]
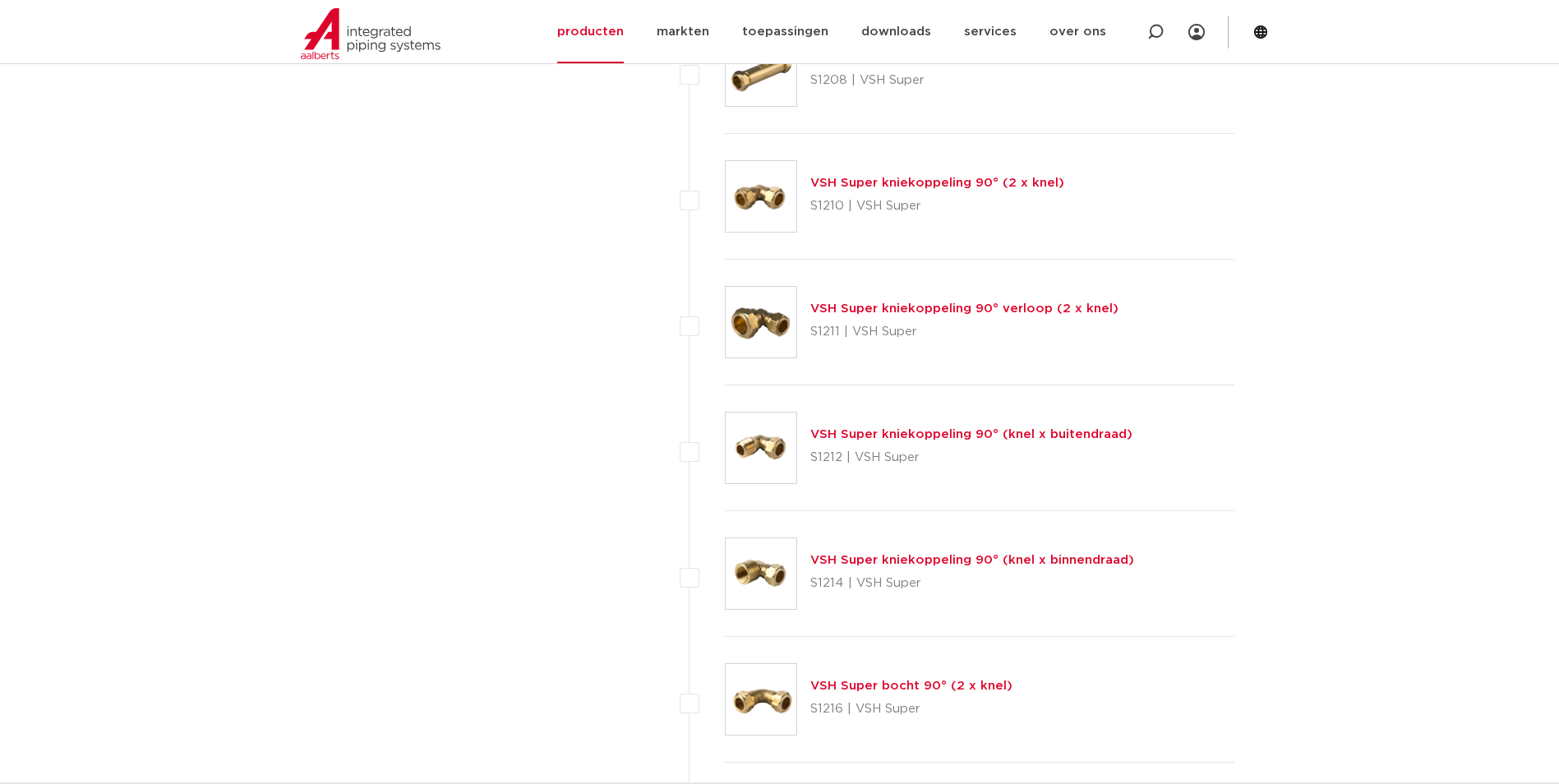
click at [845, 563] on link "VSH Super kniekoppeling 90° (knel x binnendraad)" at bounding box center [972, 560] width 323 height 12
